Goal: Transaction & Acquisition: Register for event/course

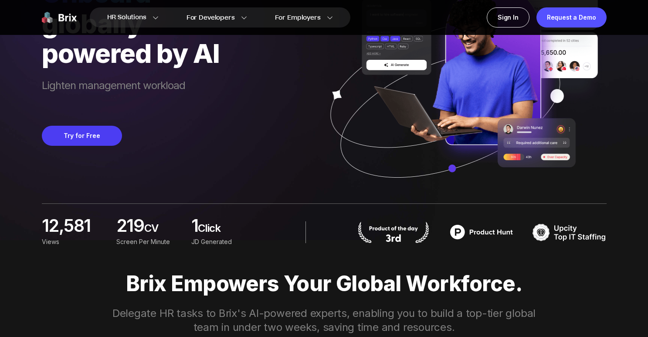
scroll to position [99, 0]
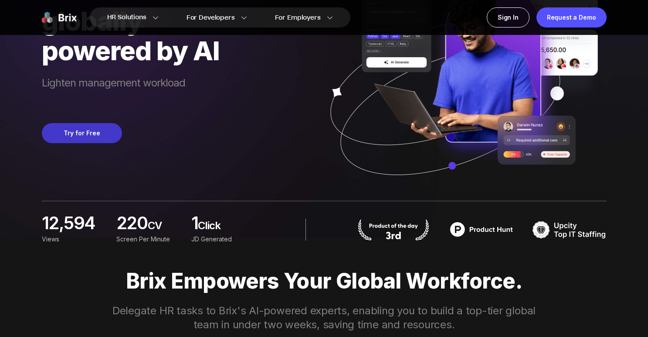
click at [98, 134] on button "Try for Free" at bounding box center [82, 133] width 80 height 20
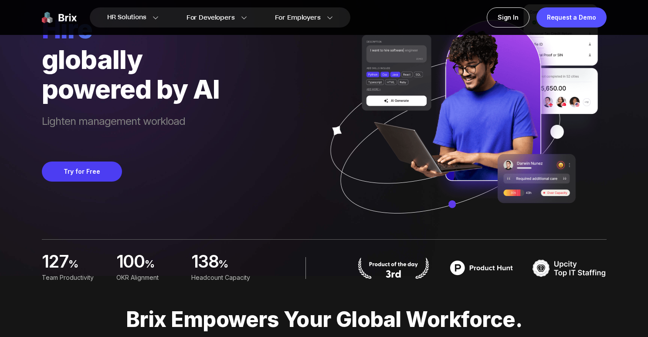
scroll to position [0, 0]
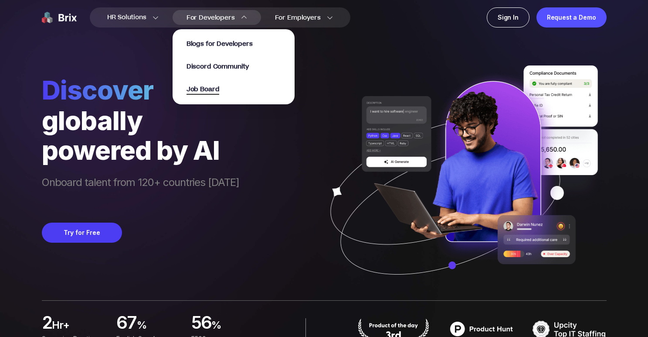
click at [209, 85] on span "Job Board" at bounding box center [203, 90] width 33 height 10
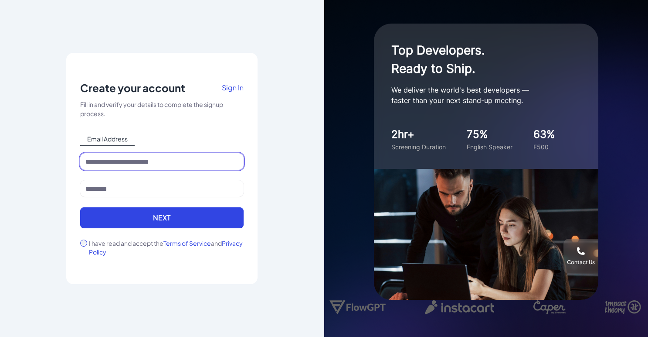
click at [134, 160] on input at bounding box center [162, 161] width 164 height 17
type input "**********"
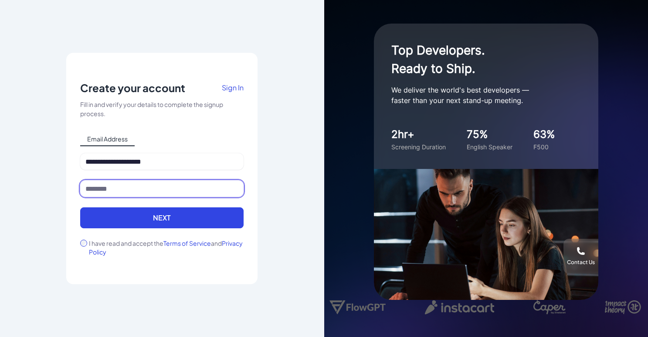
click at [119, 187] on input at bounding box center [162, 188] width 164 height 17
click at [103, 190] on input "**********" at bounding box center [162, 188] width 164 height 17
drag, startPoint x: 106, startPoint y: 191, endPoint x: 219, endPoint y: 193, distance: 113.9
click at [219, 193] on input "**********" at bounding box center [162, 188] width 164 height 17
type input "******"
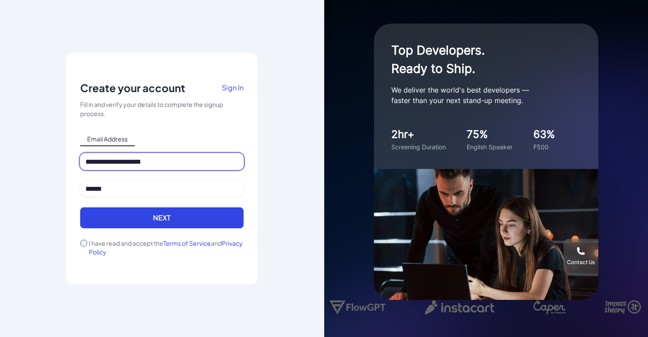
click at [189, 165] on input "**********" at bounding box center [162, 161] width 164 height 17
type input "**********"
click at [82, 246] on div "I have read and accept the Terms of Service and Privacy Policy" at bounding box center [162, 247] width 164 height 17
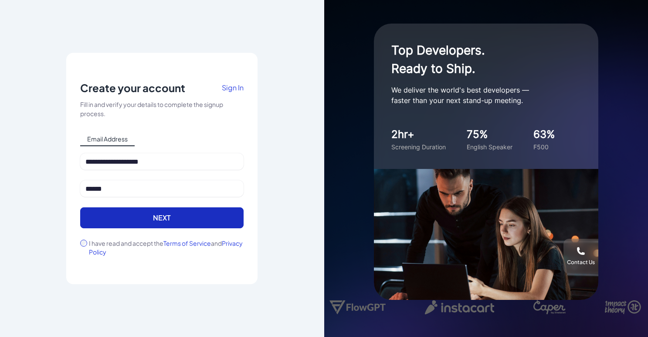
click at [120, 213] on button "Next" at bounding box center [162, 217] width 164 height 21
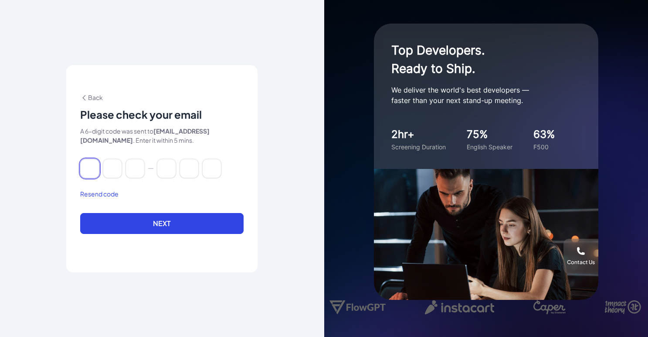
click at [90, 167] on input at bounding box center [89, 168] width 19 height 19
type input "*"
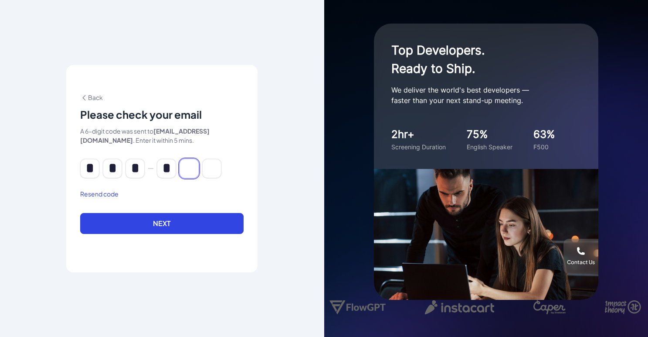
type input "*"
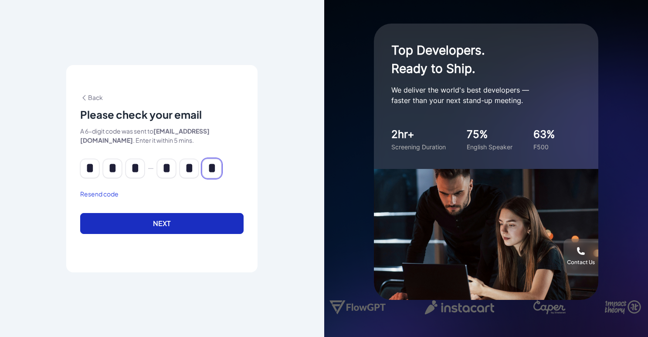
type input "*"
click at [148, 230] on button "Next" at bounding box center [162, 223] width 164 height 21
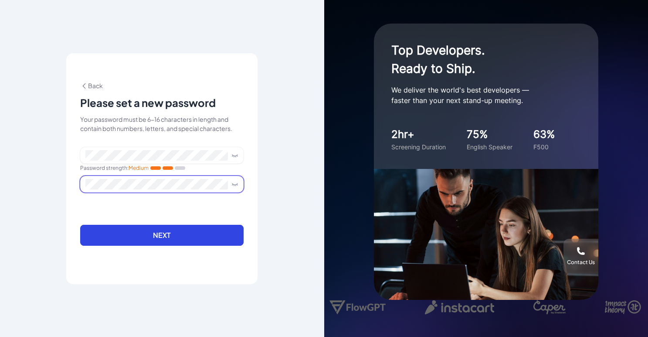
click at [106, 189] on span at bounding box center [162, 184] width 164 height 17
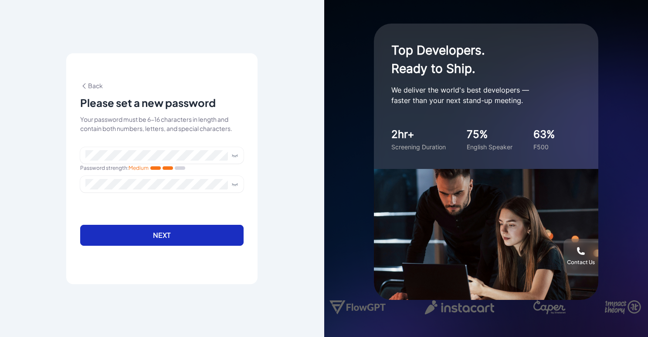
click at [125, 237] on button "Next" at bounding box center [162, 235] width 164 height 21
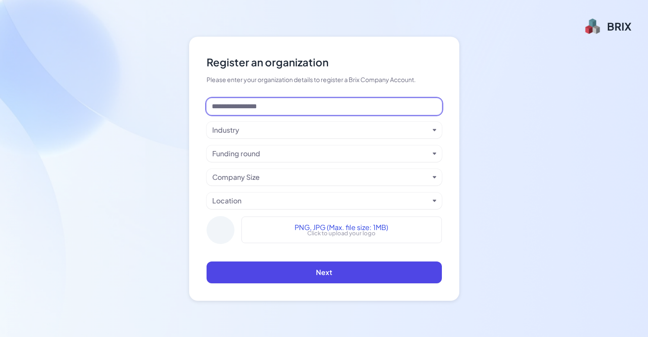
click at [242, 108] on input at bounding box center [324, 106] width 235 height 17
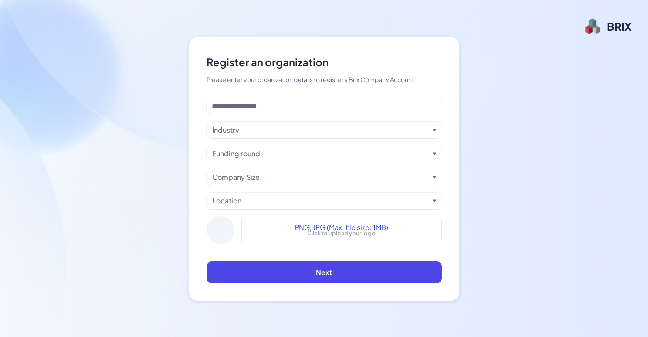
click at [598, 33] on div at bounding box center [593, 25] width 19 height 17
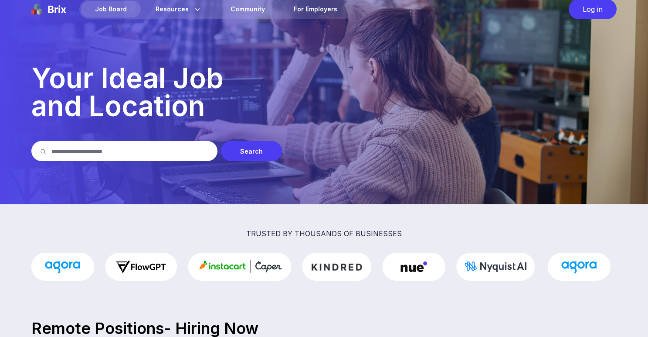
scroll to position [14, 0]
click at [93, 158] on input "text" at bounding box center [129, 151] width 157 height 20
type input "**********"
click at [264, 154] on div "Search" at bounding box center [251, 151] width 61 height 20
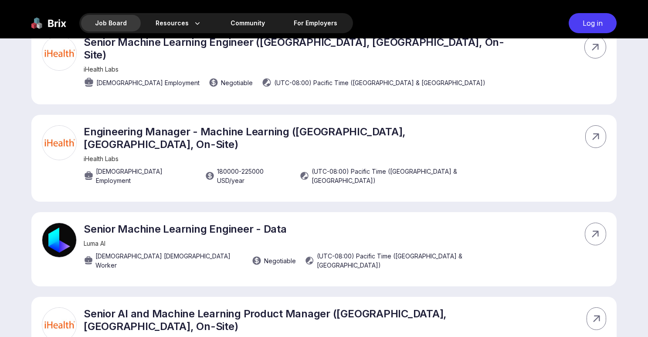
scroll to position [386, 0]
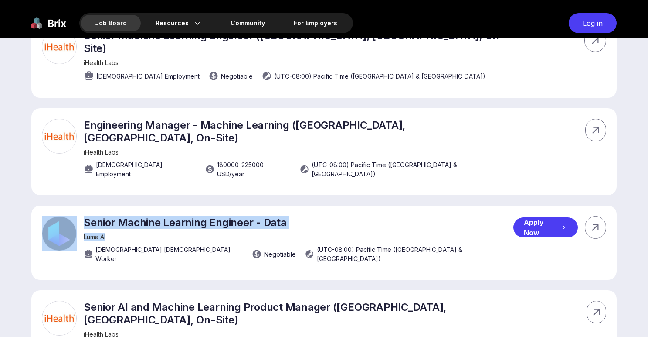
drag, startPoint x: 74, startPoint y: 183, endPoint x: 315, endPoint y: 201, distance: 241.8
click at [315, 205] on div "Senior Machine Learning Engineer - Data Luma AI Full-time Contract Worker Negot…" at bounding box center [324, 242] width 586 height 74
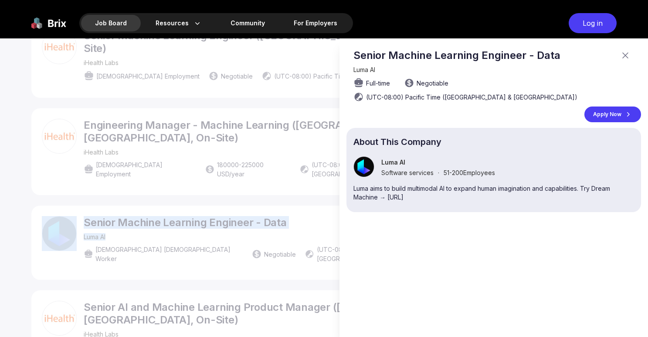
scroll to position [0, 0]
copy div "Senior Machine Learning Engineer - Data Luma AI"
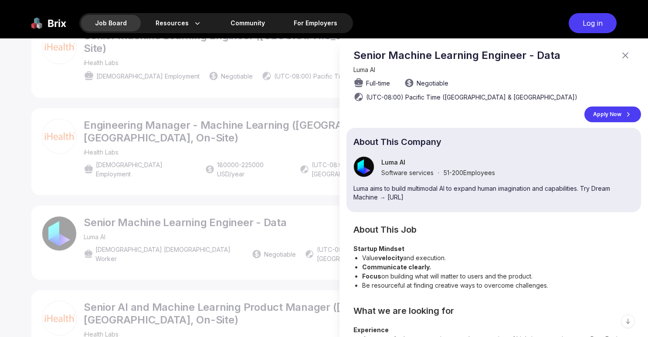
click at [626, 56] on icon at bounding box center [626, 55] width 10 height 10
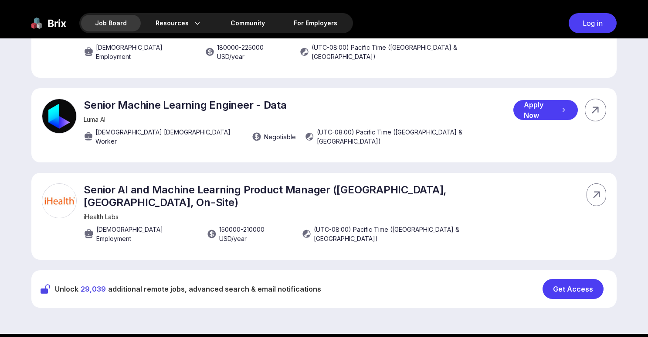
scroll to position [505, 0]
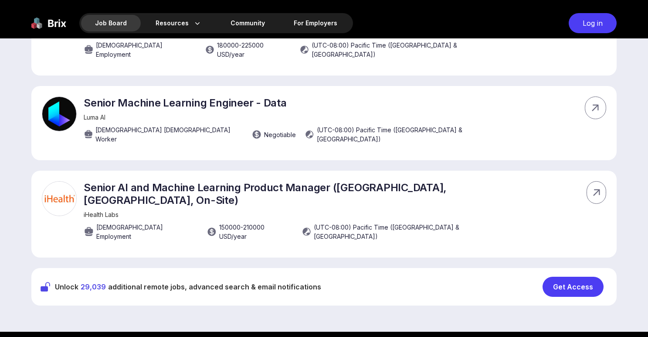
click at [577, 276] on div "Get Access" at bounding box center [573, 286] width 61 height 20
